Goal: Navigation & Orientation: Find specific page/section

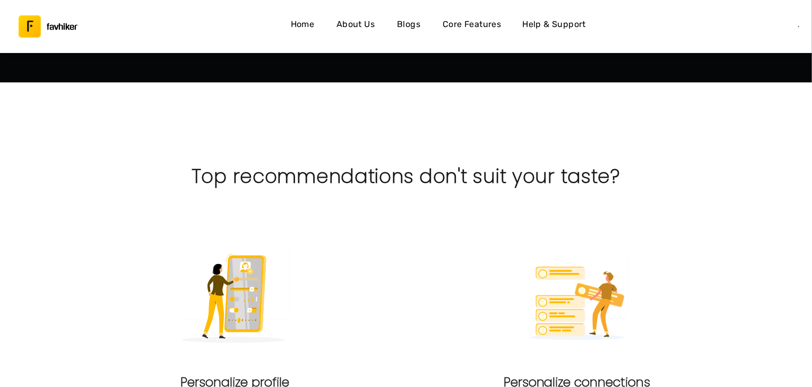
scroll to position [743, 0]
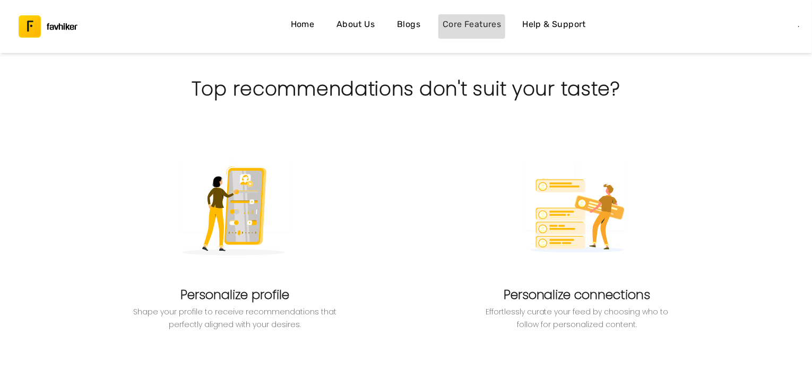
click at [477, 25] on h4 "Core Features" at bounding box center [471, 25] width 58 height 14
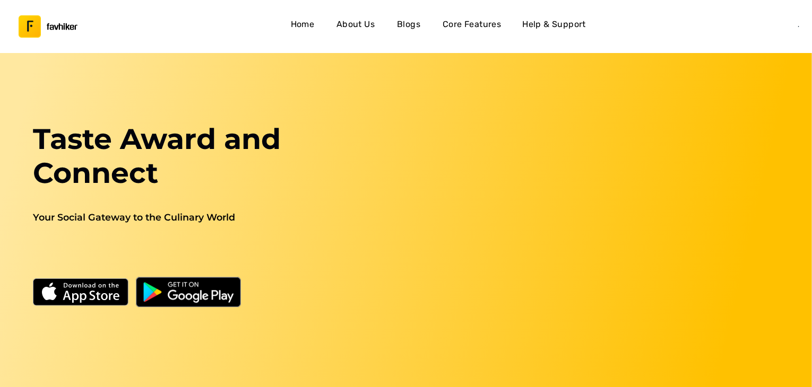
click at [181, 287] on img at bounding box center [188, 292] width 105 height 30
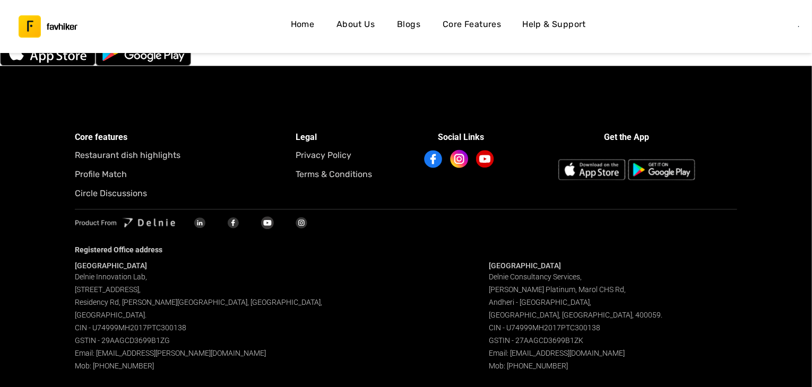
scroll to position [3334, 0]
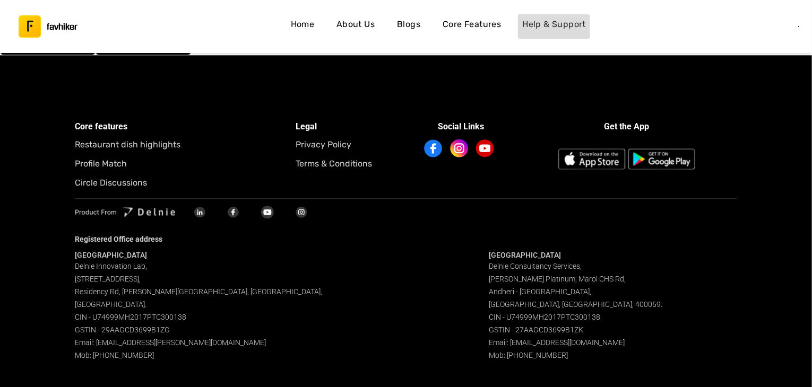
click at [529, 27] on h4 "Help & Support" at bounding box center [554, 25] width 64 height 14
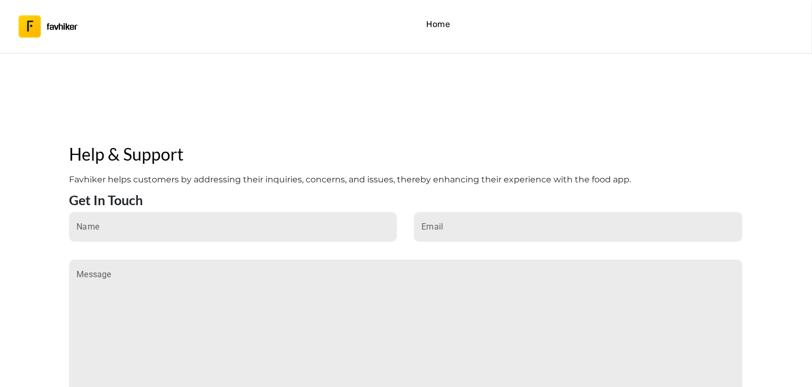
click at [435, 22] on h4 "Home" at bounding box center [438, 25] width 24 height 14
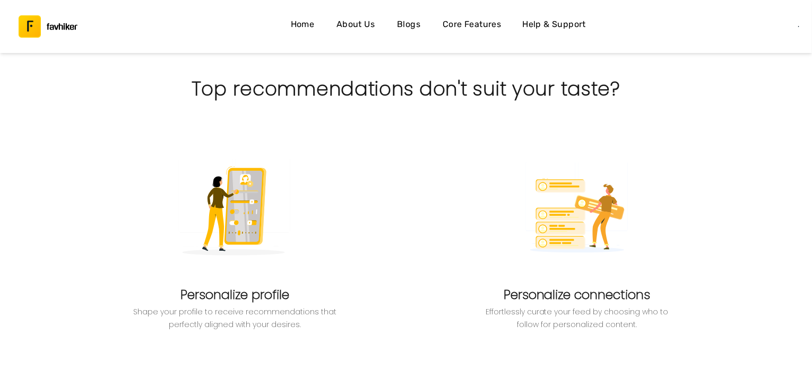
scroll to position [744, 0]
